Goal: Transaction & Acquisition: Purchase product/service

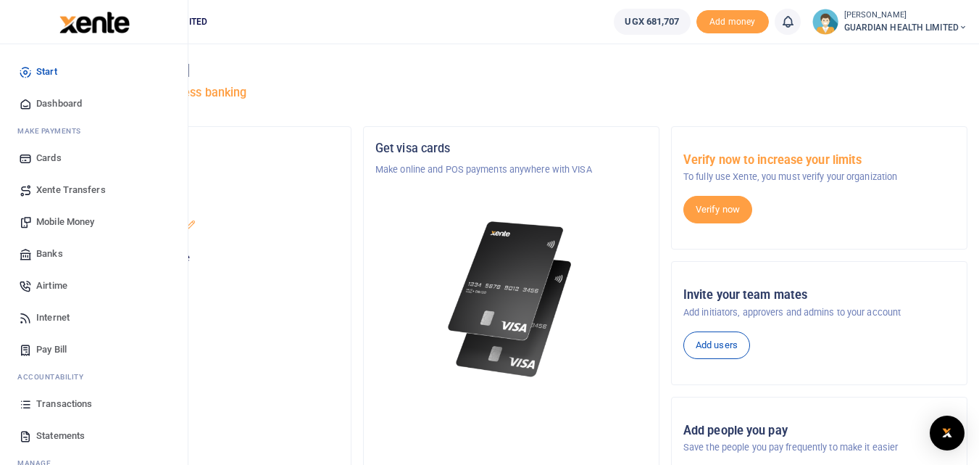
click at [67, 102] on span "Dashboard" at bounding box center [59, 103] width 46 height 14
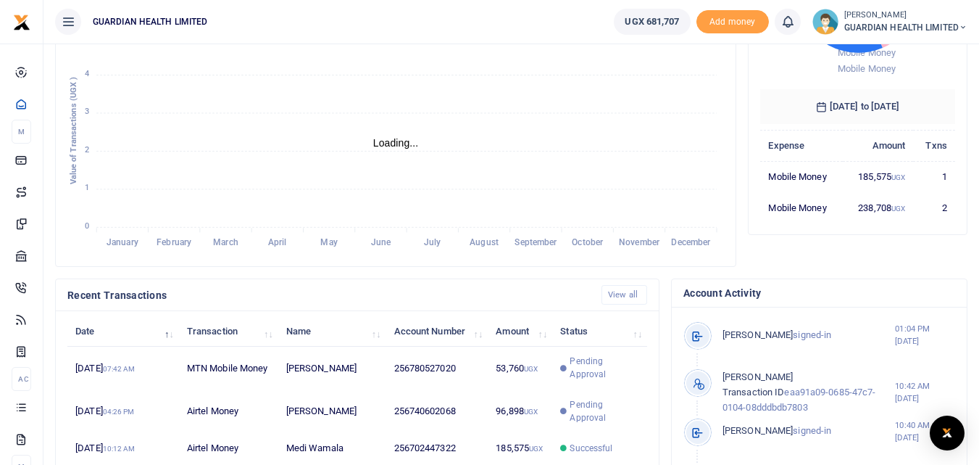
scroll to position [290, 0]
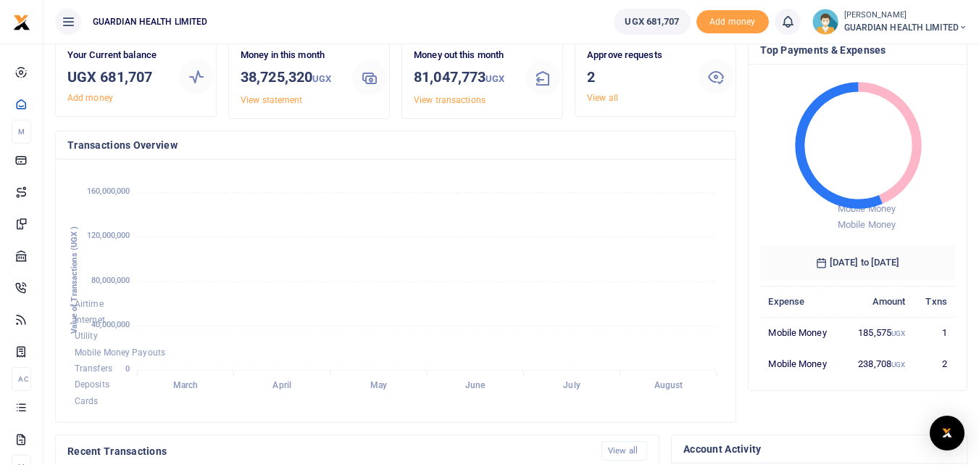
scroll to position [290, 0]
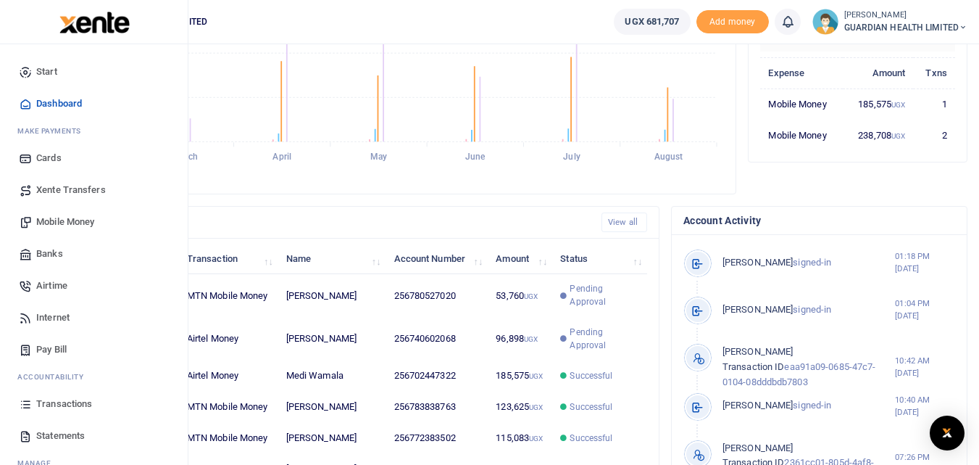
click at [59, 217] on span "Mobile Money" at bounding box center [65, 222] width 58 height 14
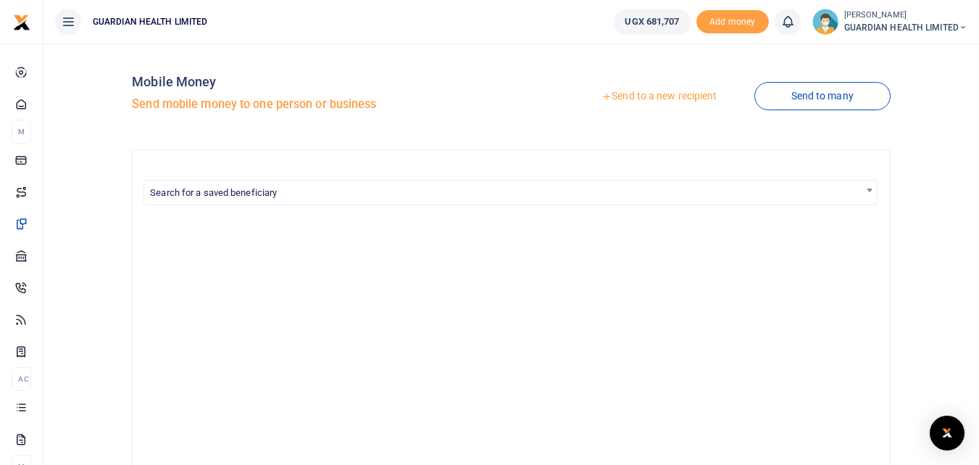
click at [667, 101] on link "Send to a new recipient" at bounding box center [659, 96] width 189 height 26
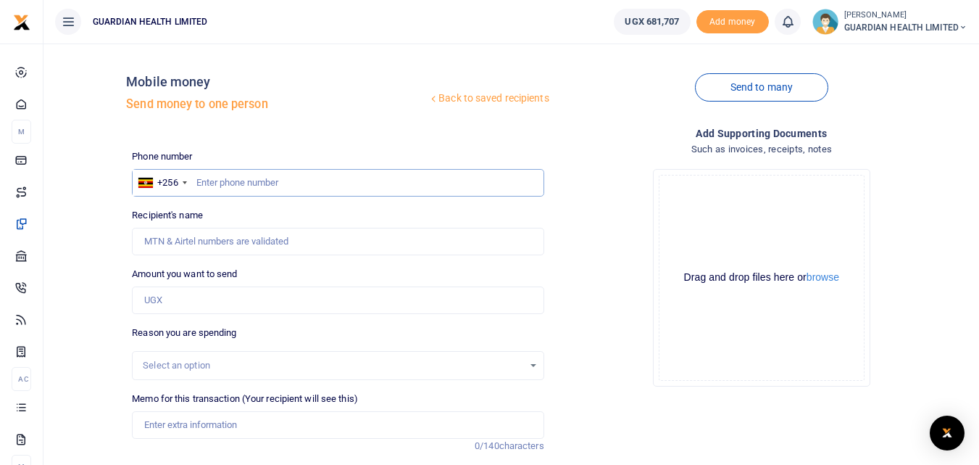
click at [276, 185] on input "text" at bounding box center [338, 183] width 412 height 28
type input "778176876"
type input "[PERSON_NAME]"
type input "778176876"
click at [244, 299] on input "Amount you want to send" at bounding box center [338, 300] width 412 height 28
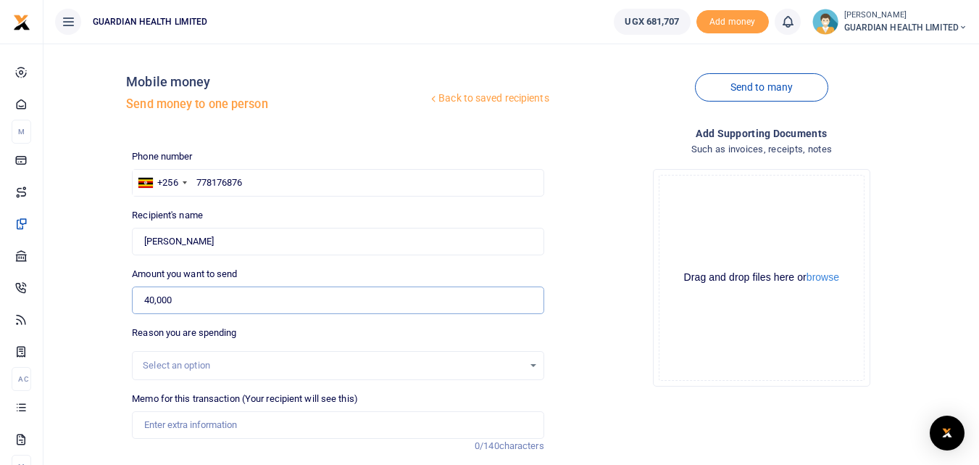
type input "40,000"
click at [239, 351] on div "Select an option" at bounding box center [338, 365] width 412 height 29
click at [207, 370] on div "Select an option" at bounding box center [333, 365] width 380 height 14
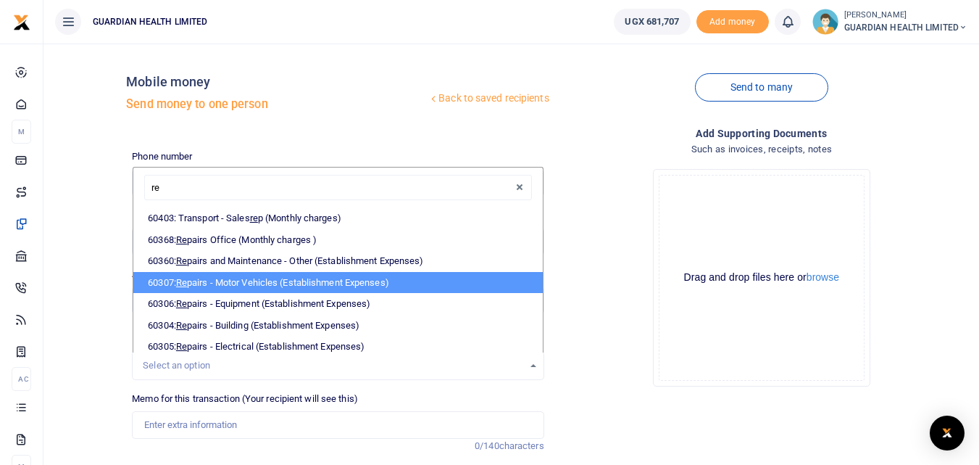
type input "rep"
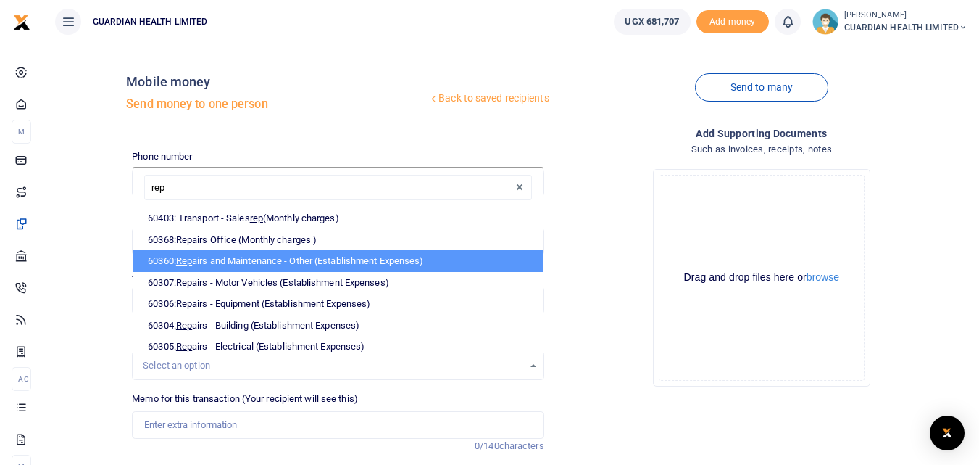
click at [282, 265] on li "60360: Rep airs and Maintenance - Other (Establishment Expenses)" at bounding box center [337, 261] width 409 height 22
select select "5386"
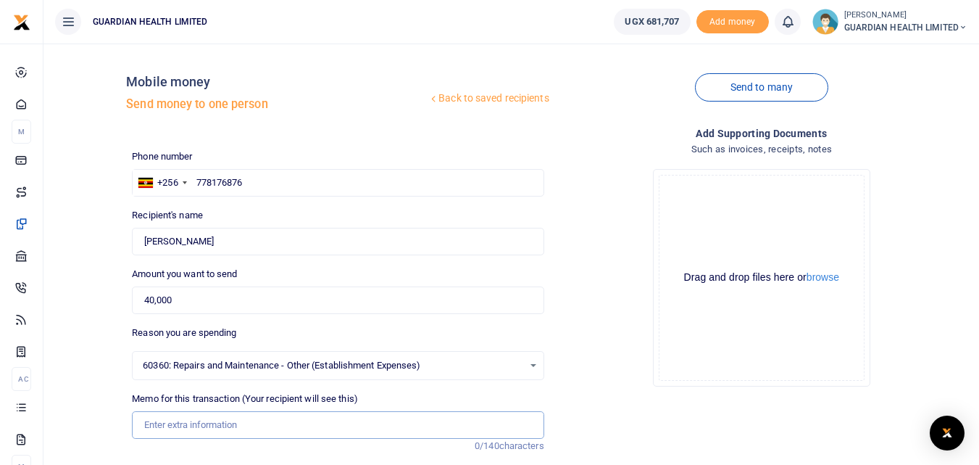
click at [204, 417] on input "Memo for this transaction (Your recipient will see this)" at bounding box center [338, 425] width 412 height 28
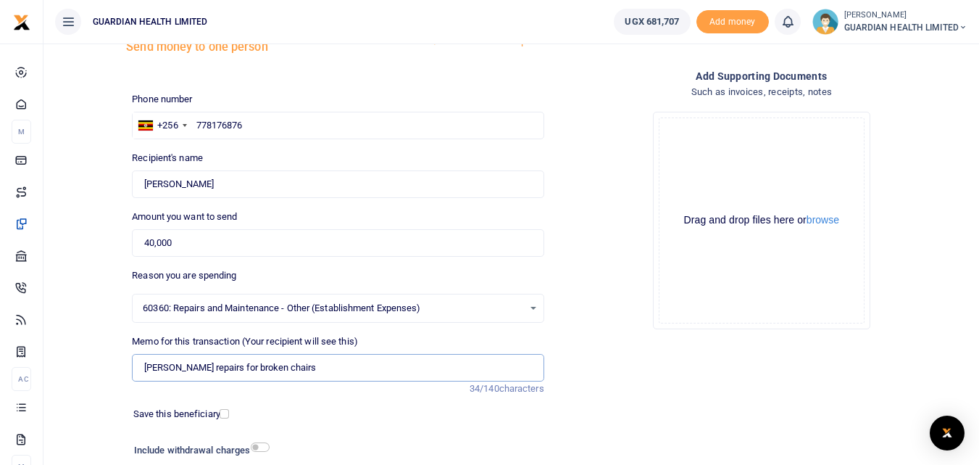
scroll to position [145, 0]
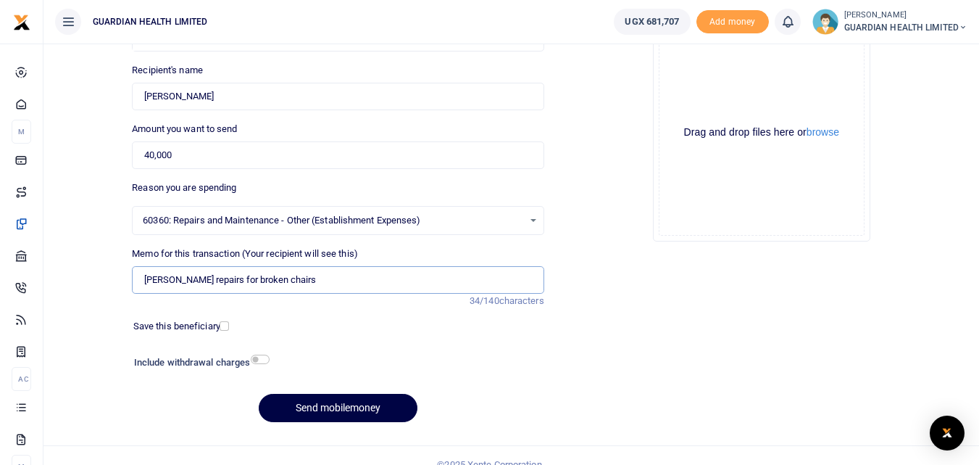
type input "[PERSON_NAME] repairs for broken chairs"
click at [222, 328] on input "checkbox" at bounding box center [224, 325] width 9 height 9
checkbox input "true"
click at [262, 359] on input "checkbox" at bounding box center [260, 358] width 19 height 9
checkbox input "true"
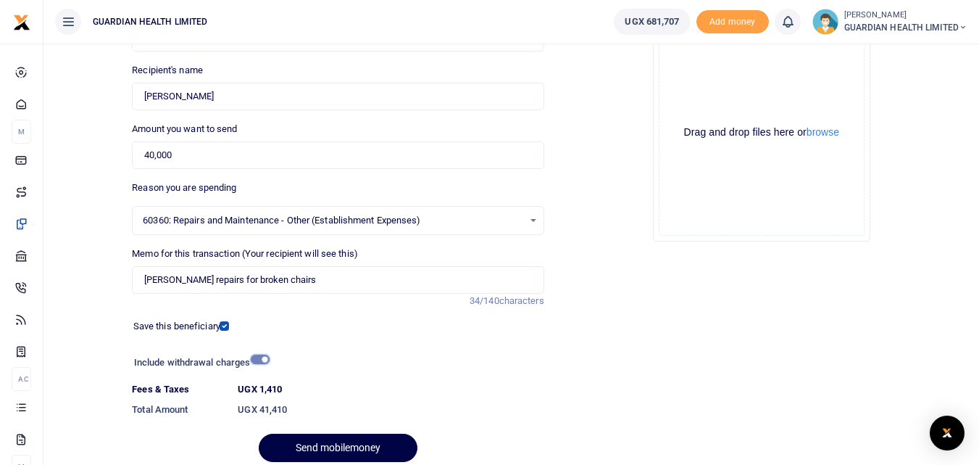
scroll to position [203, 0]
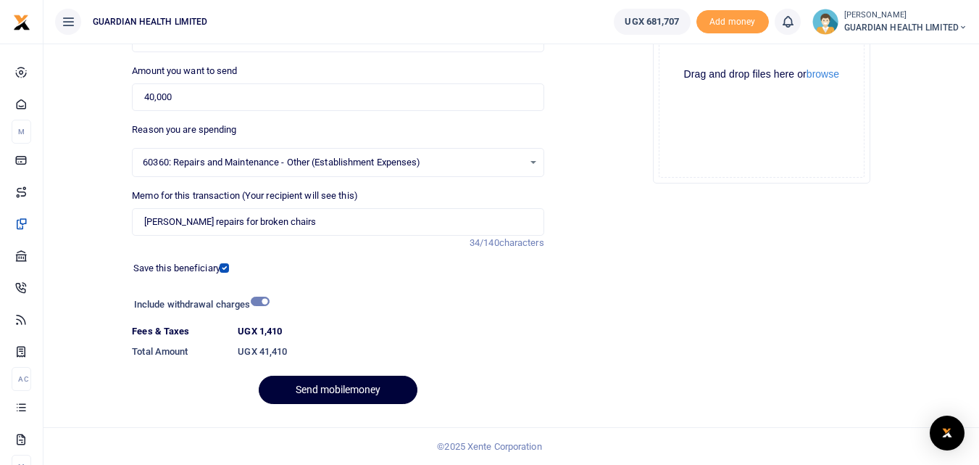
click at [359, 385] on button "Send mobilemoney" at bounding box center [338, 389] width 159 height 28
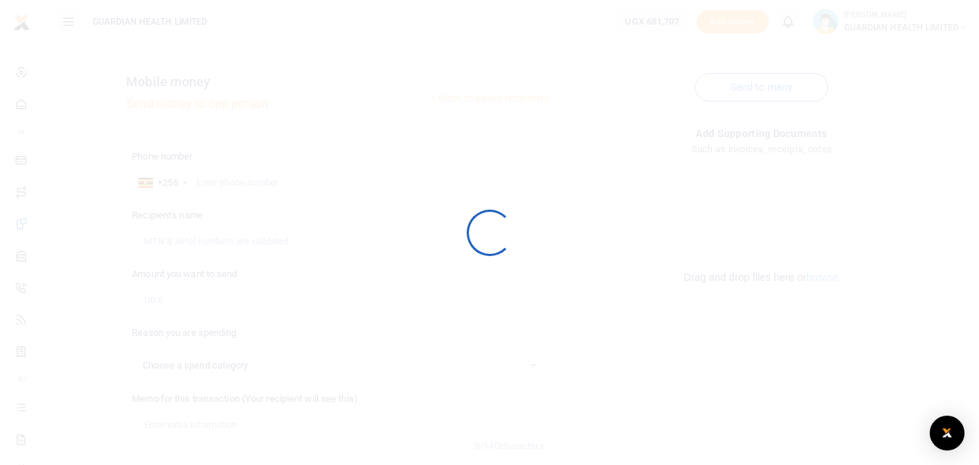
select select
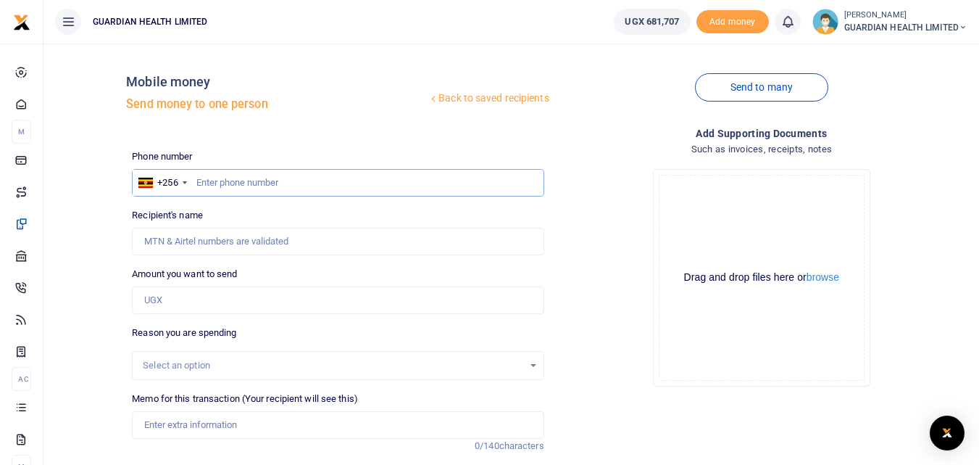
paste input "0781176116"
click at [205, 180] on input "0781176116" at bounding box center [338, 183] width 412 height 28
click at [201, 179] on input "0781176116" at bounding box center [338, 183] width 412 height 28
type input "781176116"
click at [211, 301] on input "Amount you want to send" at bounding box center [338, 300] width 412 height 28
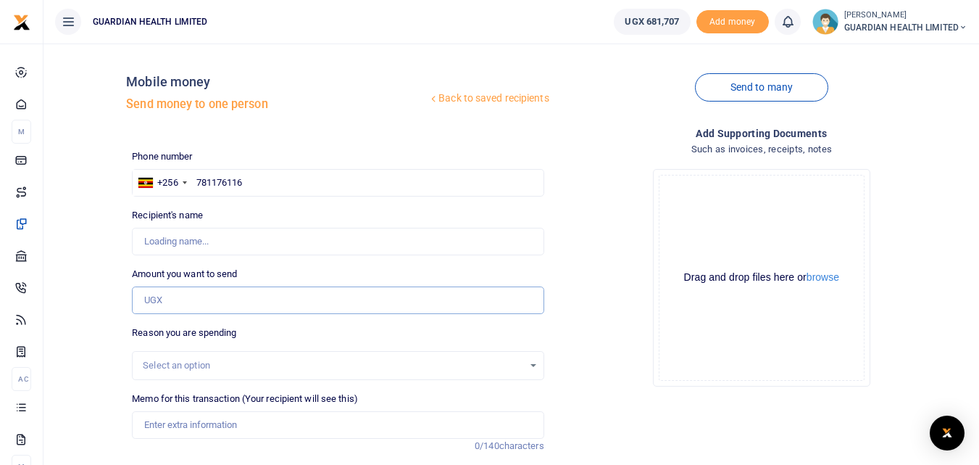
type input "Brenda Asiimwe"
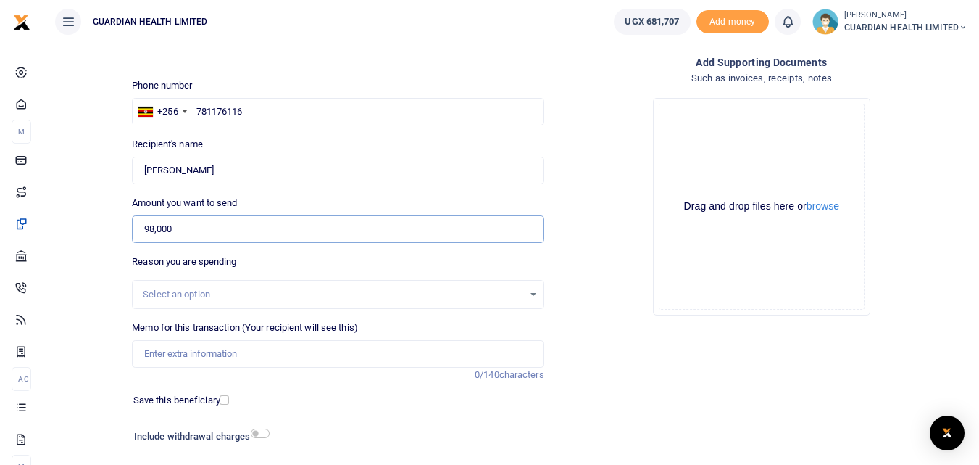
scroll to position [163, 0]
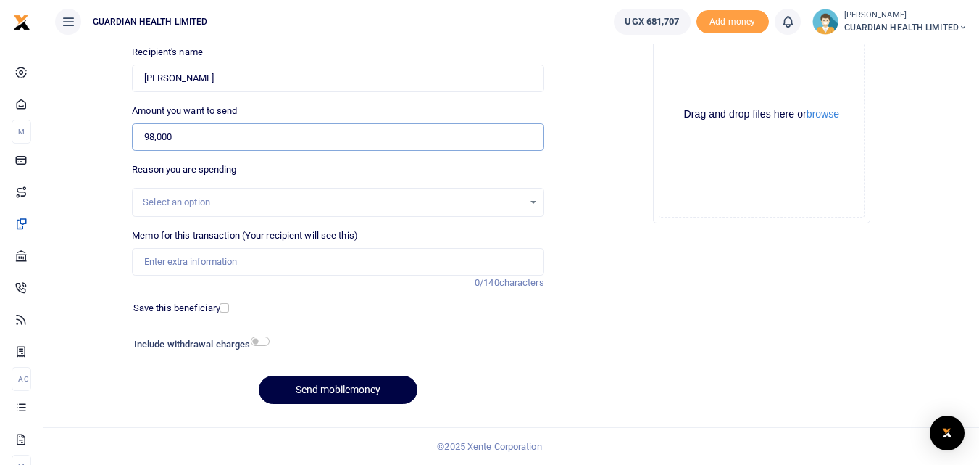
type input "98,000"
click at [180, 264] on input "Memo for this transaction (Your recipient will see this)" at bounding box center [338, 262] width 412 height 28
type input "Kansanga petty cash"
click at [228, 301] on div at bounding box center [261, 308] width 67 height 14
click at [225, 309] on input "checkbox" at bounding box center [224, 307] width 9 height 9
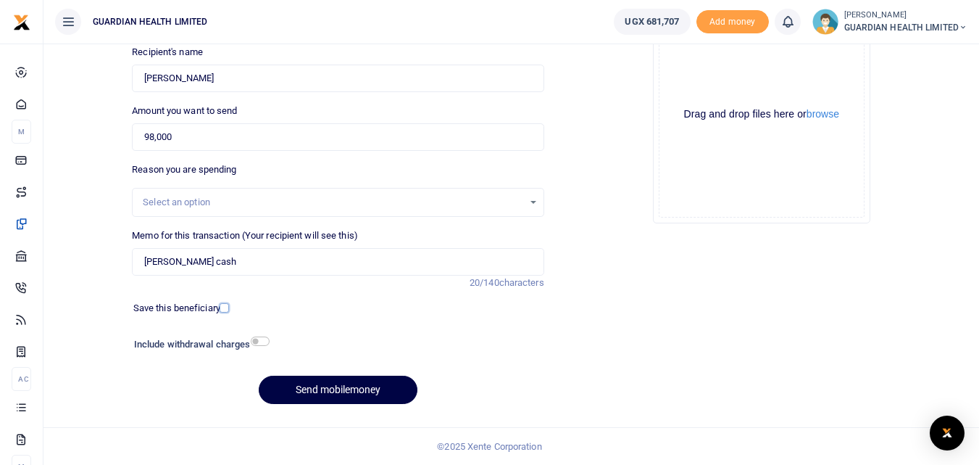
checkbox input "true"
click at [258, 338] on input "checkbox" at bounding box center [260, 340] width 19 height 9
checkbox input "true"
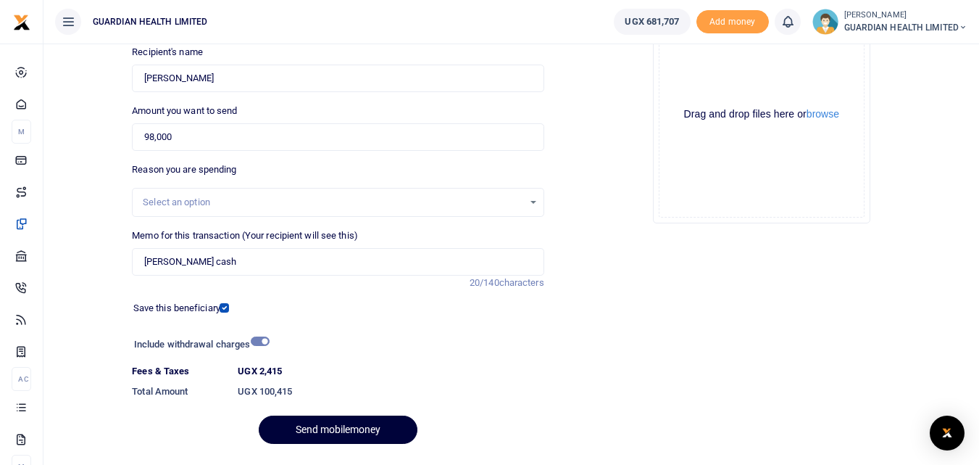
click at [333, 428] on button "Send mobilemoney" at bounding box center [338, 429] width 159 height 28
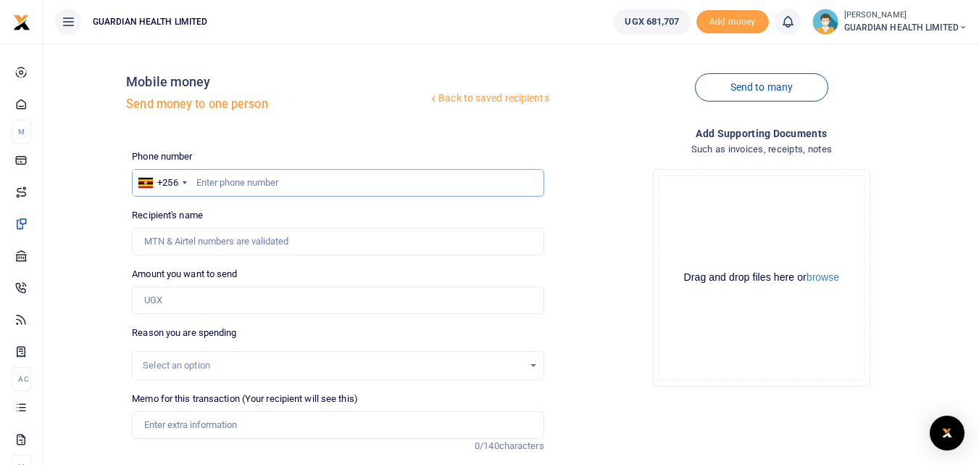
paste input "0761626101"
click at [203, 180] on input "0761626101" at bounding box center [338, 183] width 412 height 28
type input "761626101"
type input "Sophia Akao"
type input "761626101"
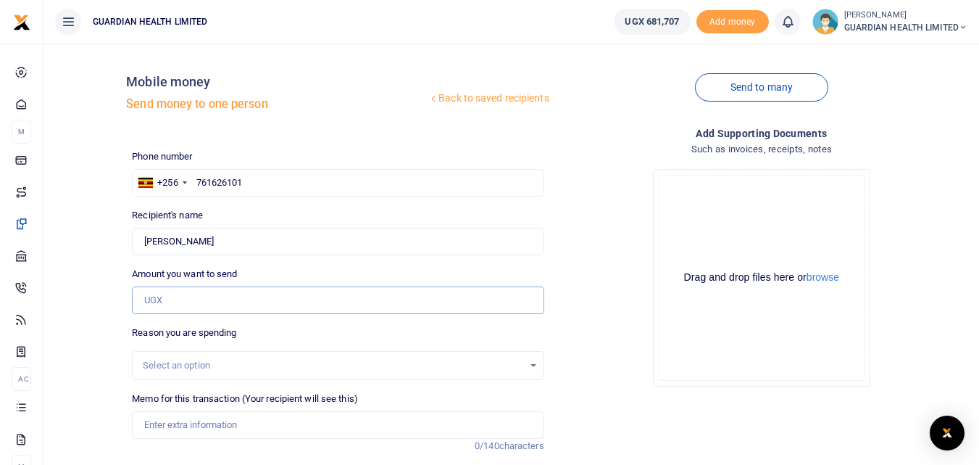
click at [203, 299] on input "Amount you want to send" at bounding box center [338, 300] width 412 height 28
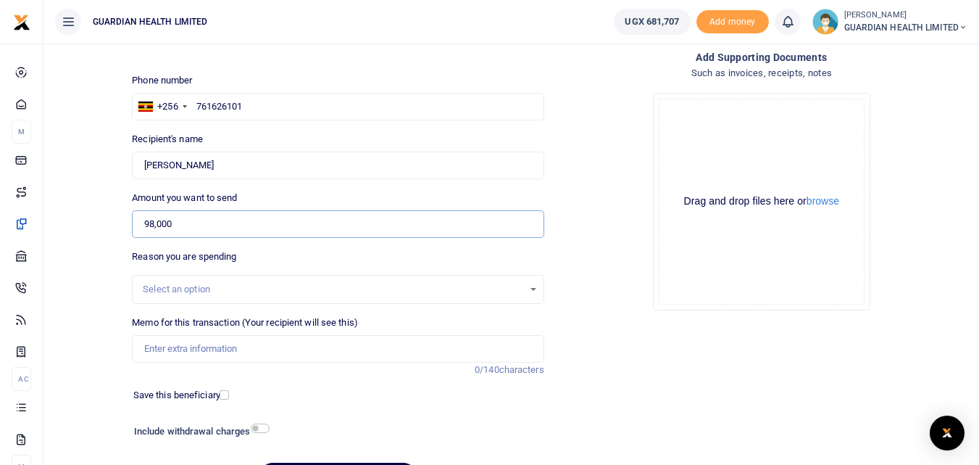
scroll to position [145, 0]
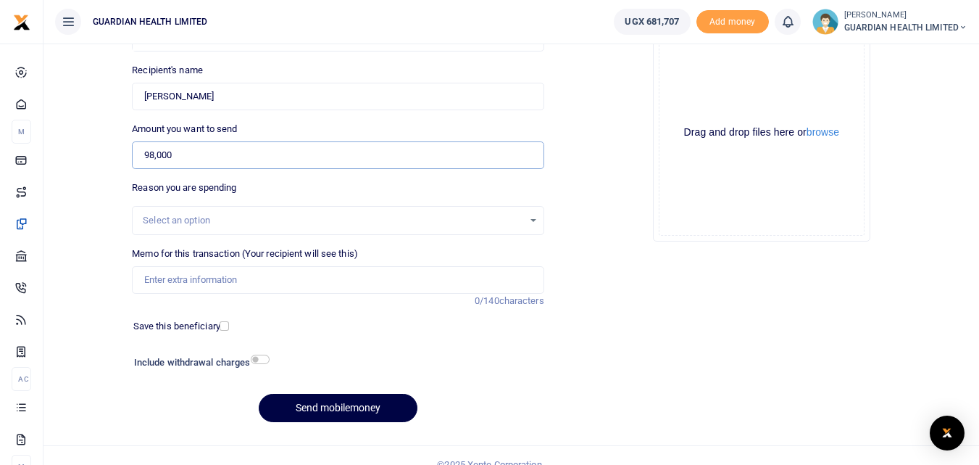
type input "98,000"
click at [211, 277] on input "Memo for this transaction (Your recipient will see this)" at bounding box center [338, 280] width 412 height 28
type input "Ntinda Petty cash"
click at [217, 315] on div "Phone number +256 Uganda +256 761626101 Phone is required. Recipient's name Fou…" at bounding box center [337, 219] width 423 height 430
click at [220, 331] on label "Save this beneficiary" at bounding box center [176, 326] width 87 height 14
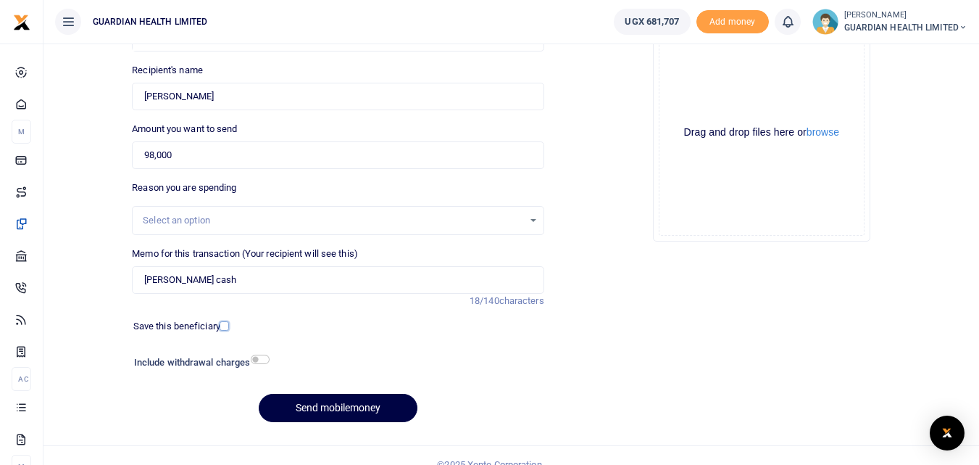
click at [226, 325] on input "checkbox" at bounding box center [224, 325] width 9 height 9
checkbox input "true"
click at [258, 362] on input "checkbox" at bounding box center [260, 358] width 19 height 9
checkbox input "true"
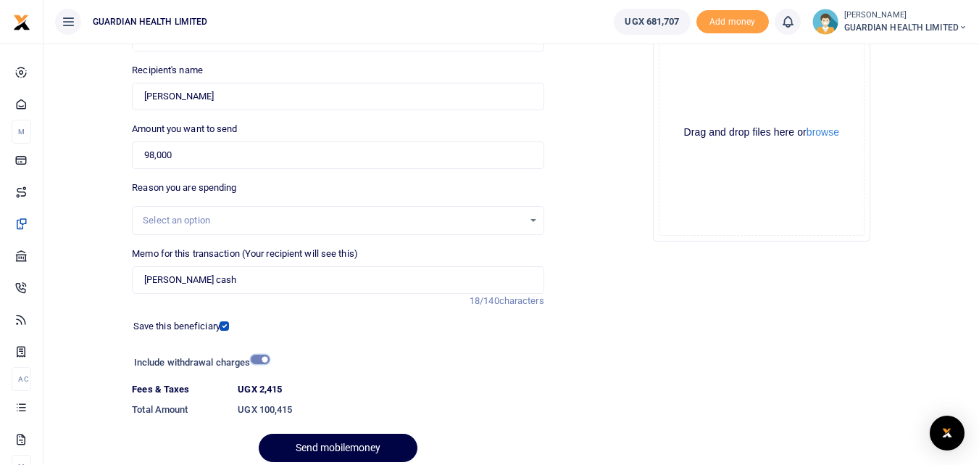
scroll to position [203, 0]
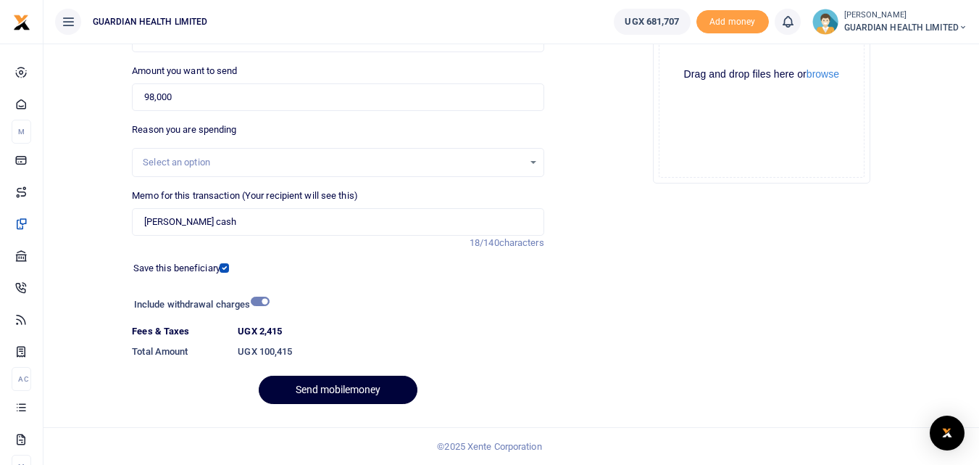
click at [312, 389] on button "Send mobilemoney" at bounding box center [338, 389] width 159 height 28
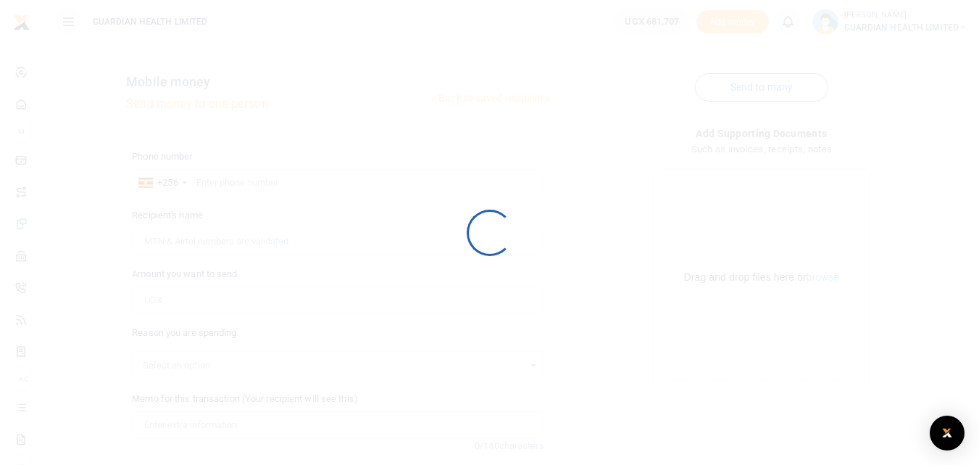
scroll to position [163, 0]
